Goal: Transaction & Acquisition: Purchase product/service

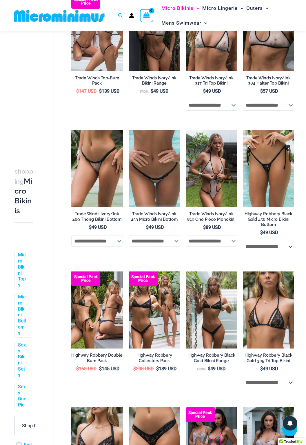
scroll to position [218, 0]
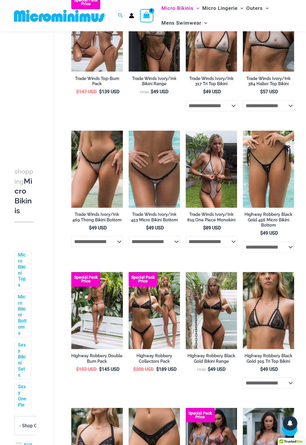
click at [96, 313] on img at bounding box center [96, 310] width 51 height 77
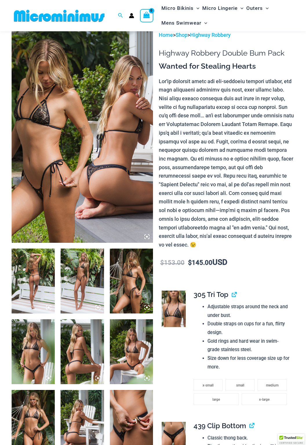
scroll to position [17, 0]
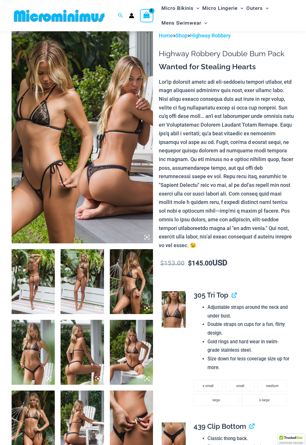
click at [83, 281] on img at bounding box center [82, 281] width 43 height 65
